Goal: Information Seeking & Learning: Learn about a topic

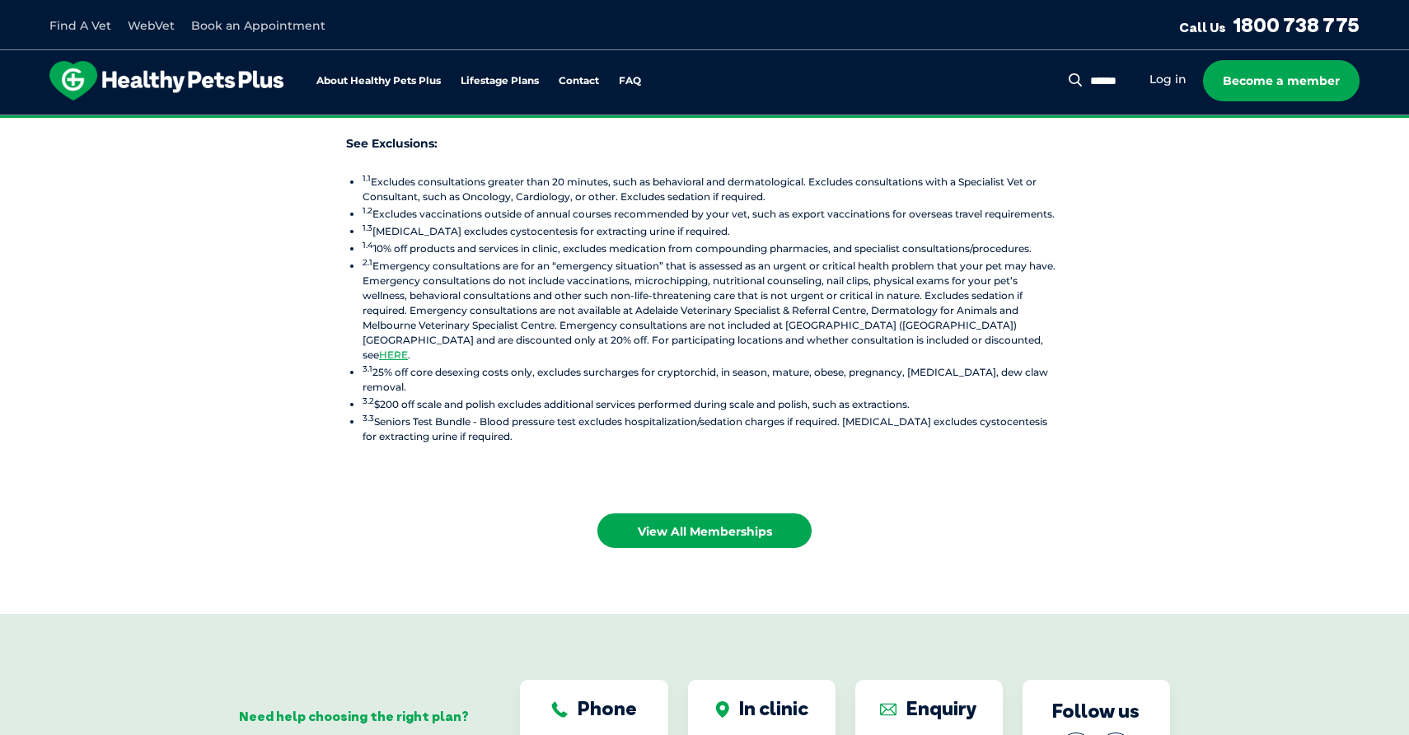
scroll to position [2099, 0]
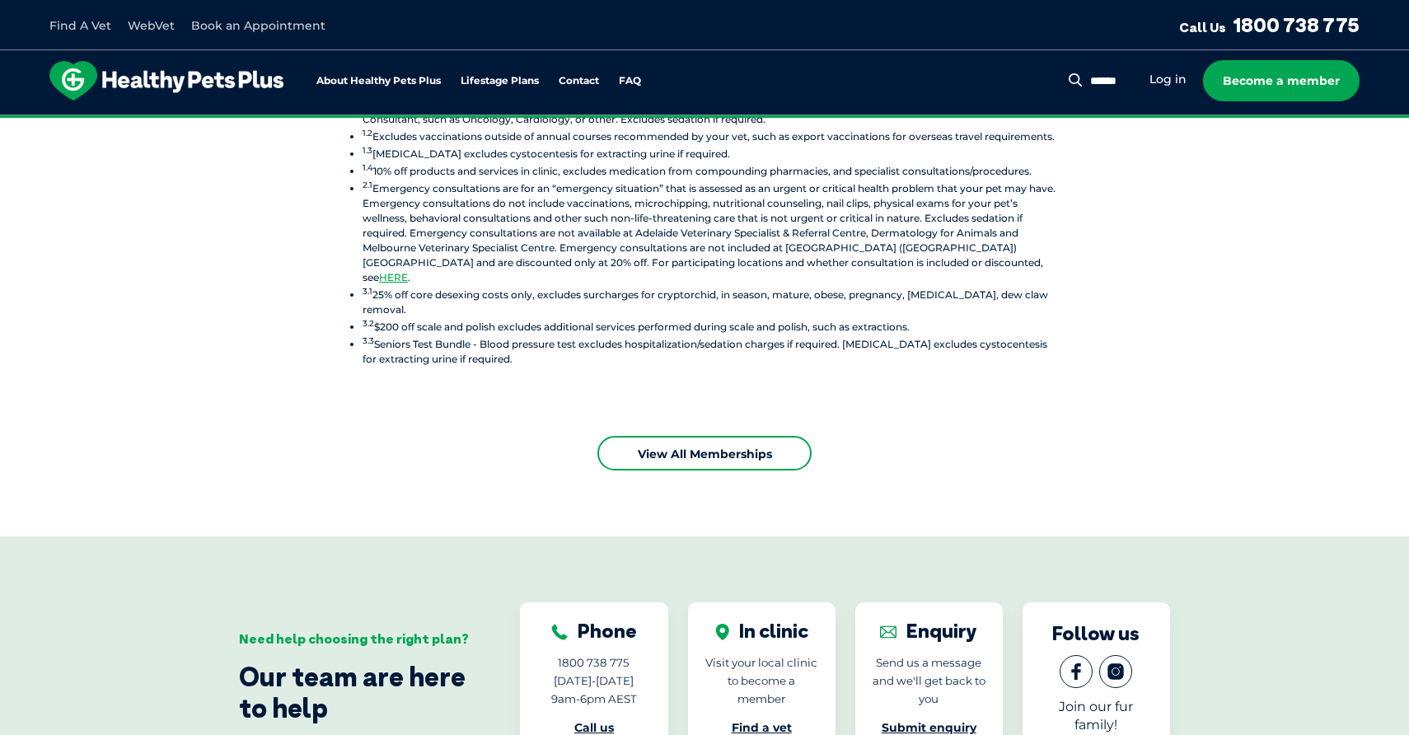
click at [719, 436] on link "View all Memberships" at bounding box center [704, 453] width 214 height 35
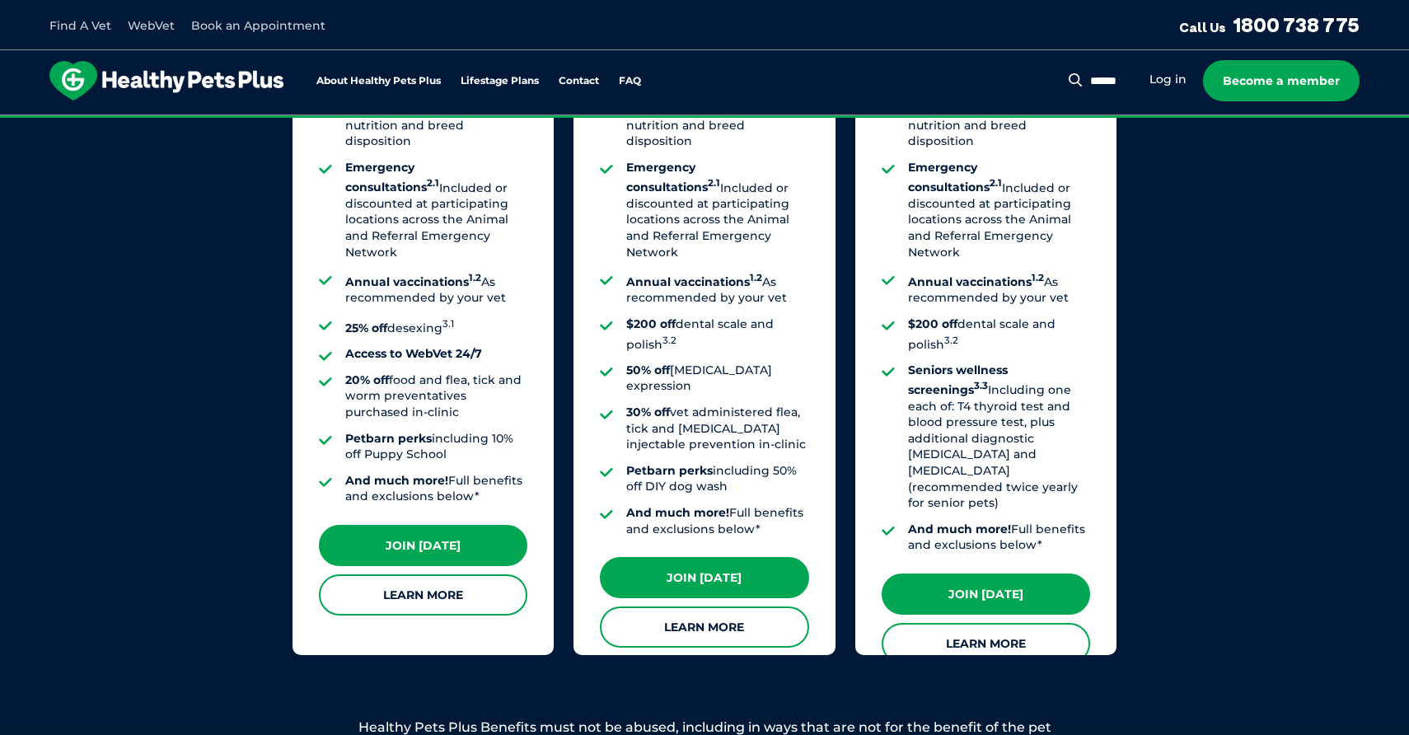
scroll to position [1416, 0]
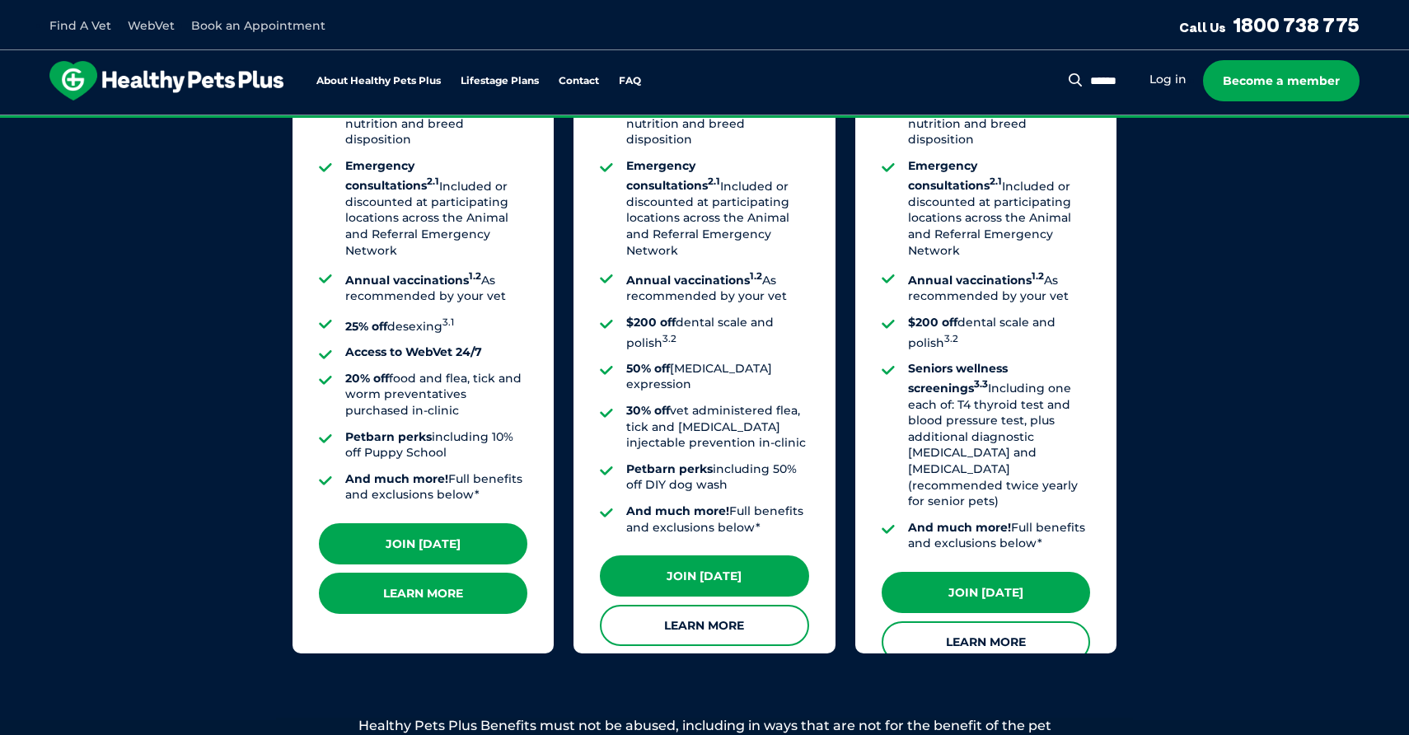
click at [447, 590] on link "Learn More" at bounding box center [423, 593] width 208 height 41
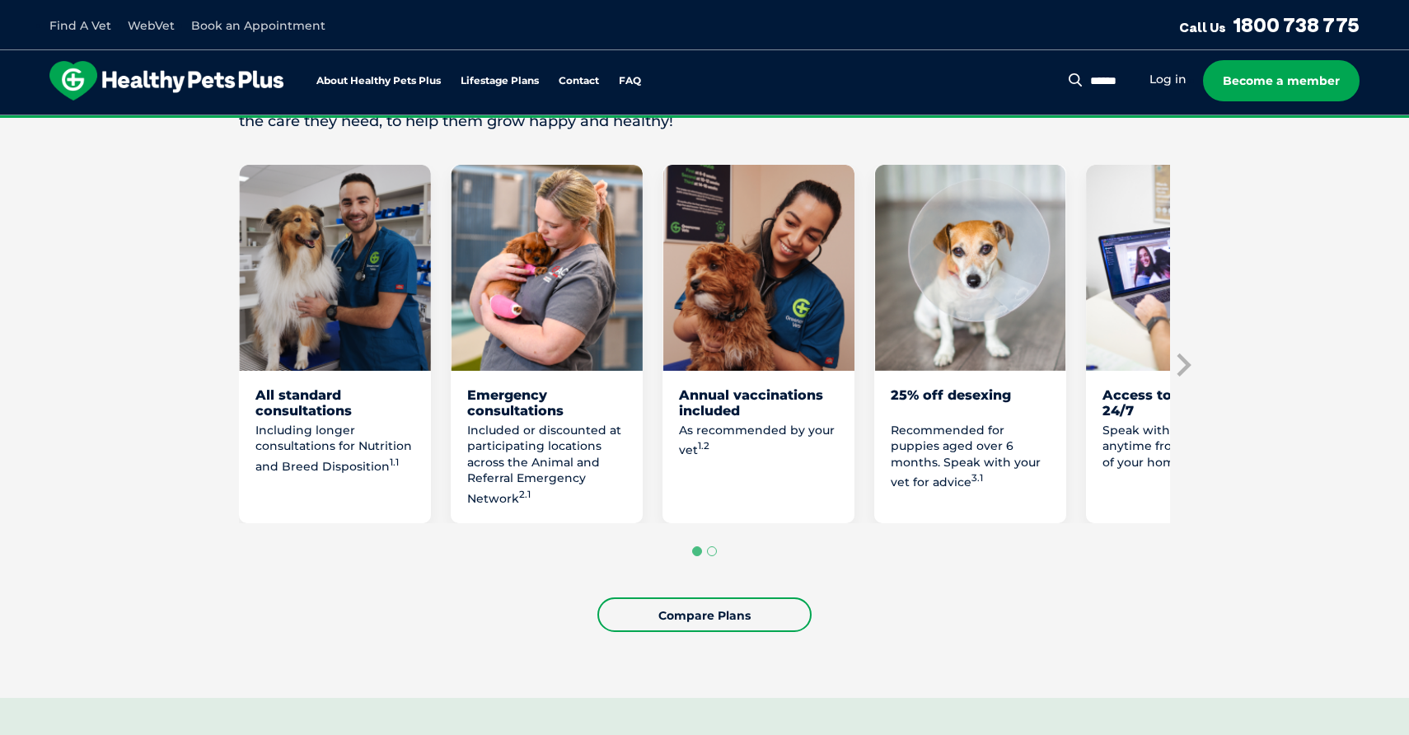
scroll to position [926, 0]
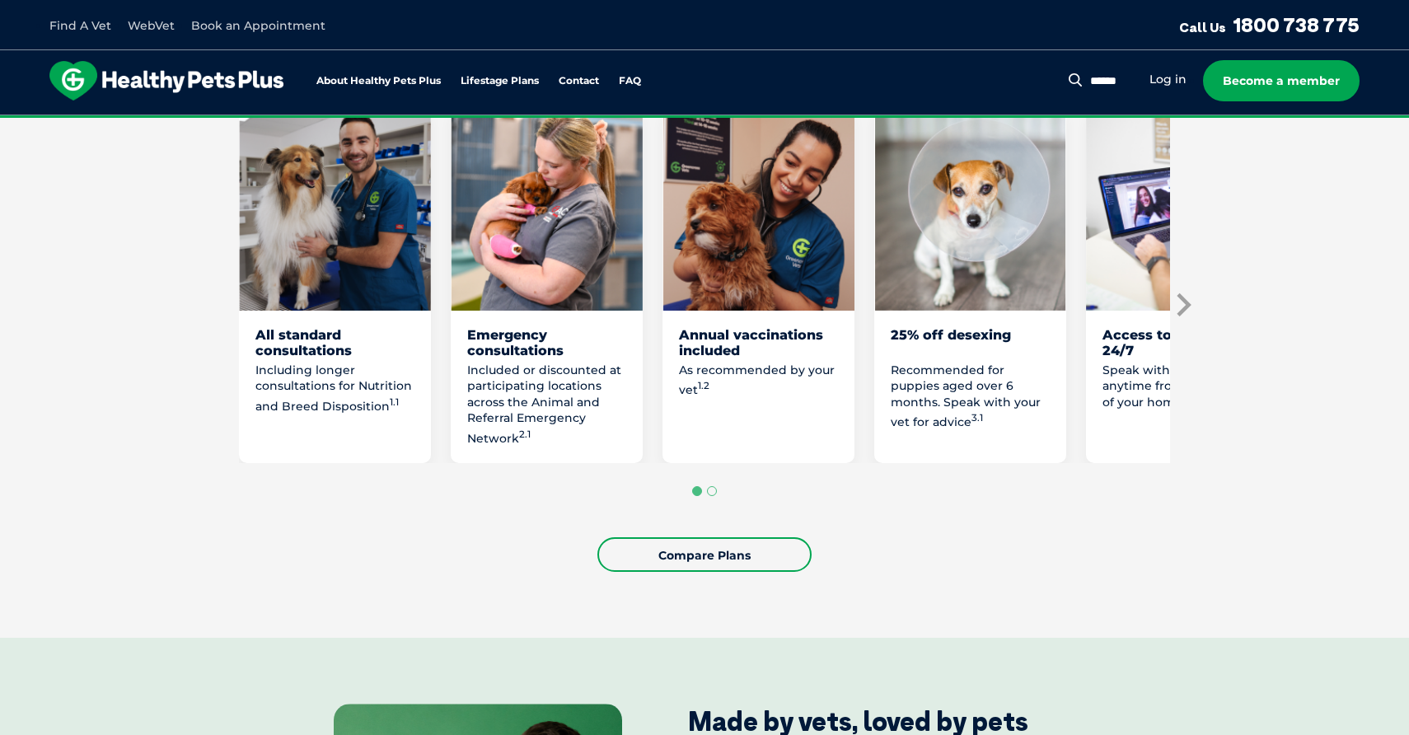
click at [1177, 293] on icon "Next slide" at bounding box center [1182, 305] width 25 height 25
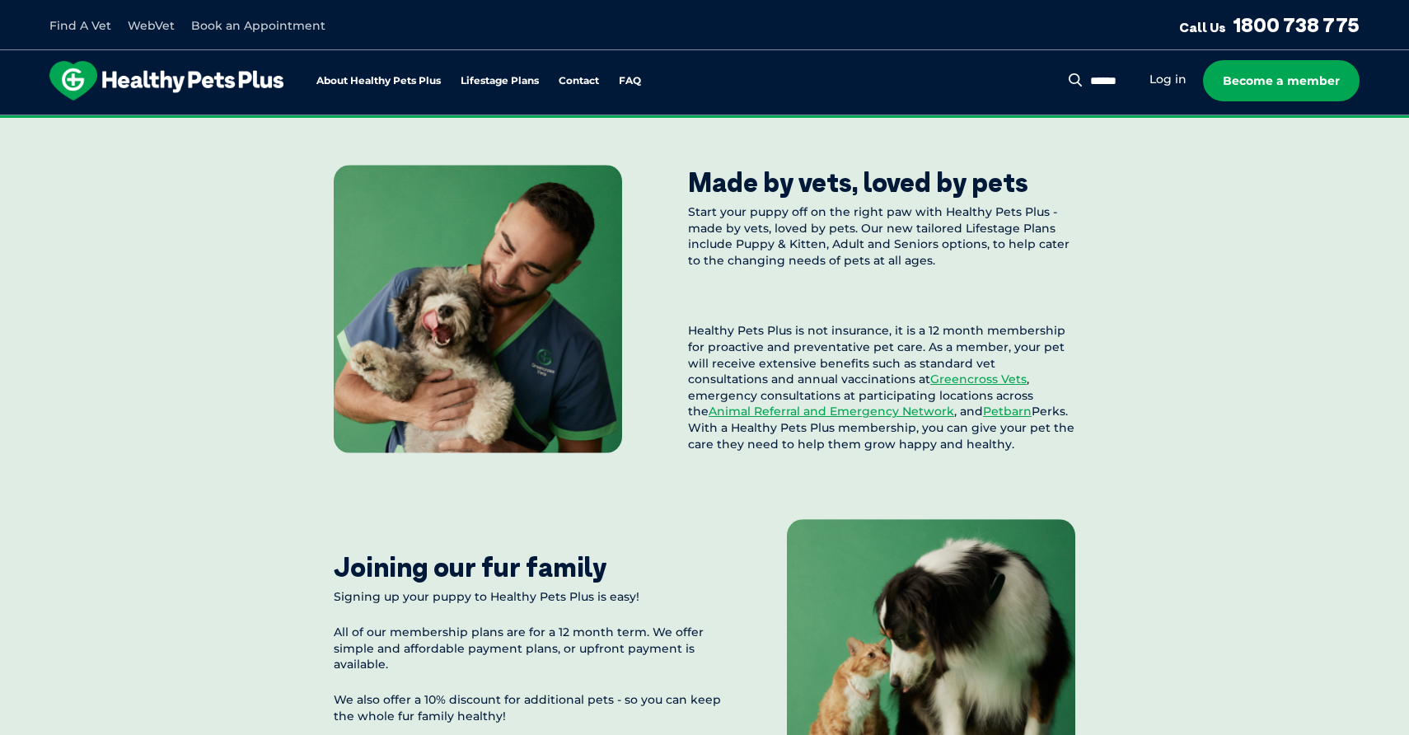
scroll to position [1466, 0]
click at [983, 403] on link "Petbarn" at bounding box center [1007, 410] width 49 height 15
